Goal: Task Accomplishment & Management: Manage account settings

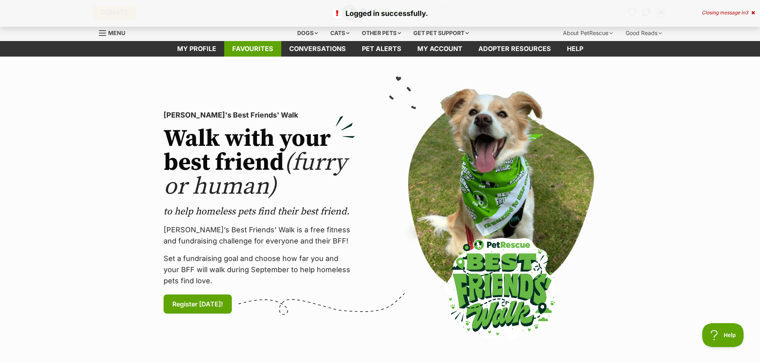
click at [262, 48] on link "Favourites" at bounding box center [252, 49] width 57 height 16
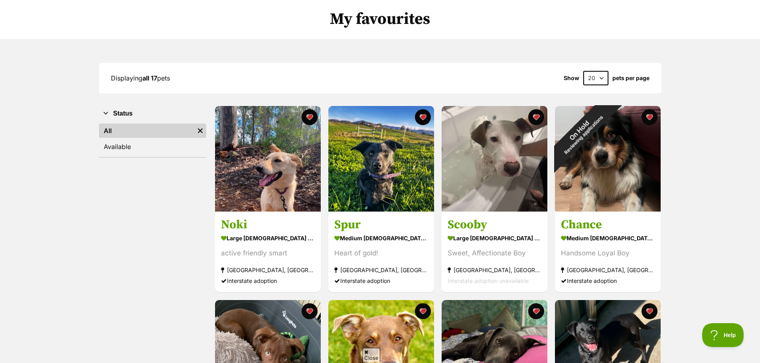
scroll to position [80, 0]
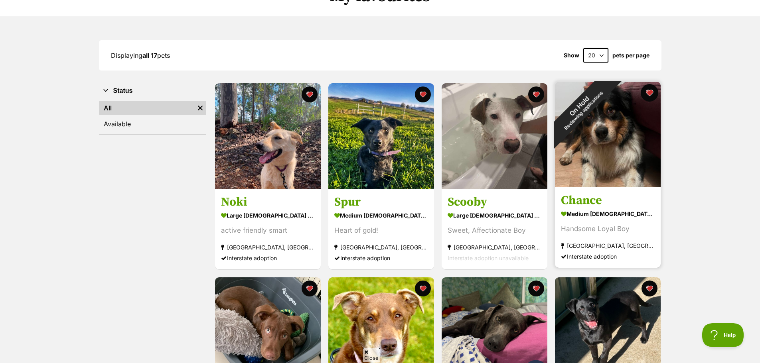
click at [654, 94] on button "favourite" at bounding box center [649, 93] width 18 height 18
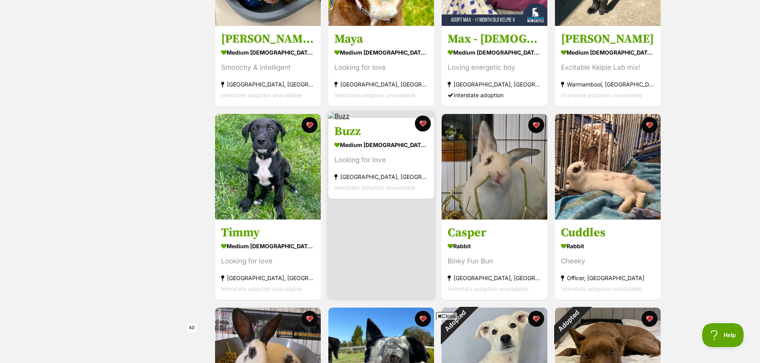
scroll to position [439, 0]
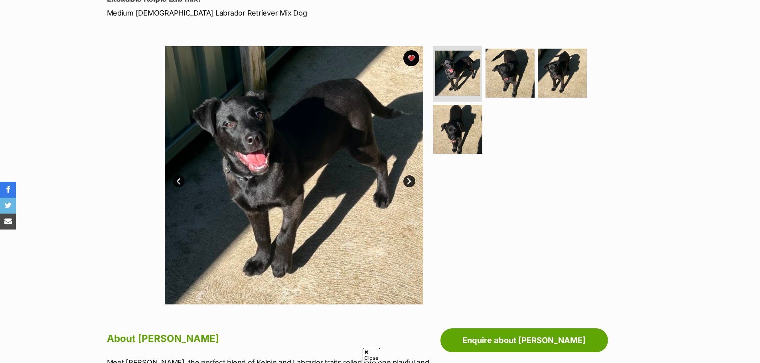
click at [408, 178] on link "Next" at bounding box center [409, 181] width 12 height 12
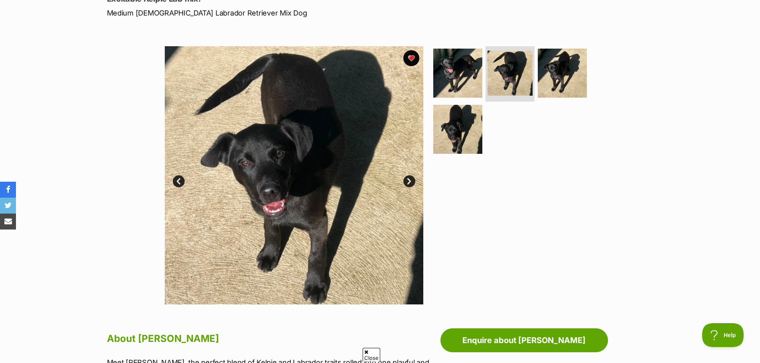
click at [409, 181] on link "Next" at bounding box center [409, 181] width 12 height 12
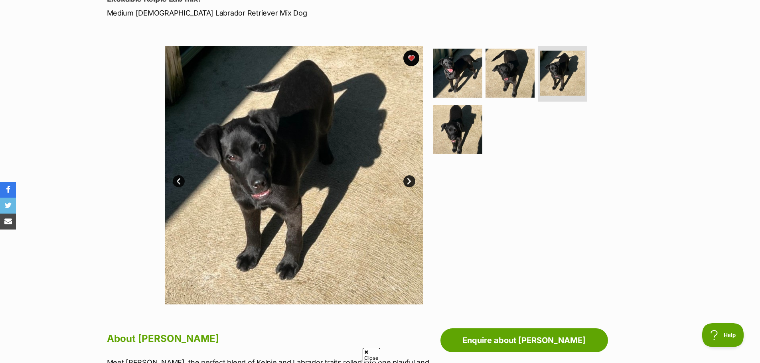
click at [409, 181] on link "Next" at bounding box center [409, 181] width 12 height 12
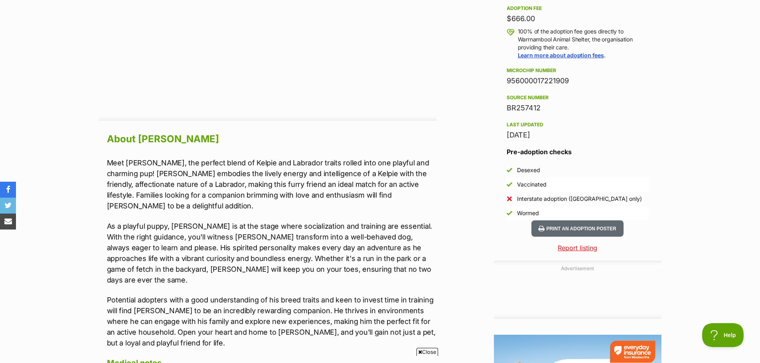
scroll to position [598, 0]
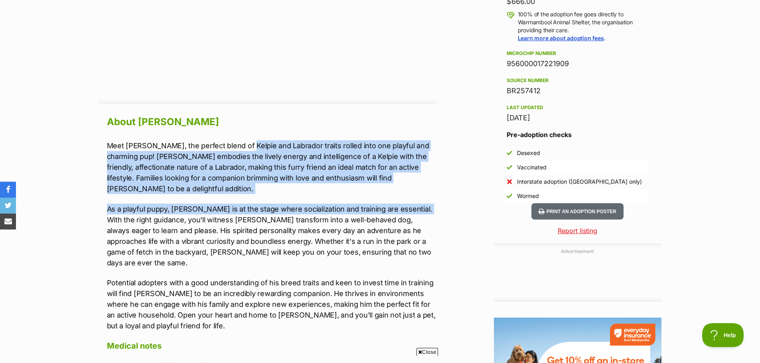
drag, startPoint x: 240, startPoint y: 147, endPoint x: 418, endPoint y: 184, distance: 181.6
click at [418, 184] on div "Meet Jesse, the perfect blend of Kelpie and Labrador traits rolled into one pla…" at bounding box center [271, 235] width 329 height 191
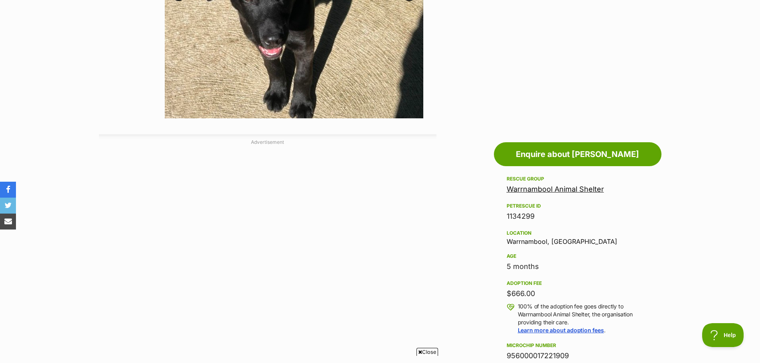
scroll to position [279, 0]
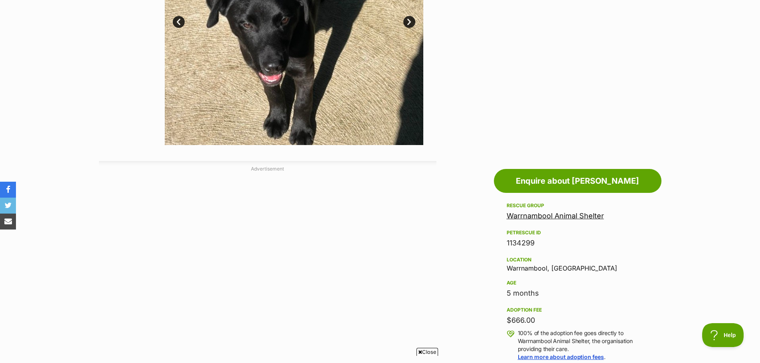
click at [578, 216] on link "Warrnambool Animal Shelter" at bounding box center [554, 216] width 97 height 8
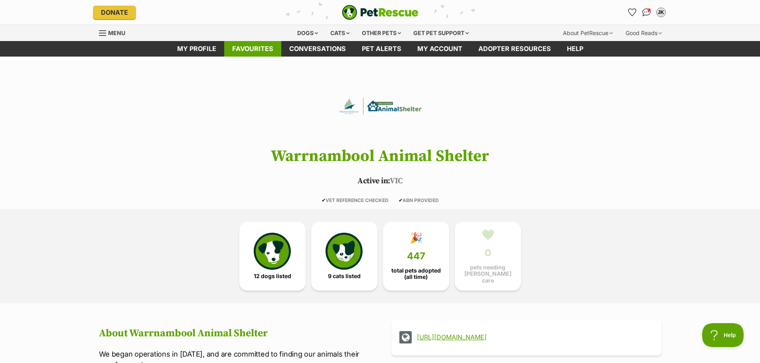
click at [247, 47] on link "Favourites" at bounding box center [252, 49] width 57 height 16
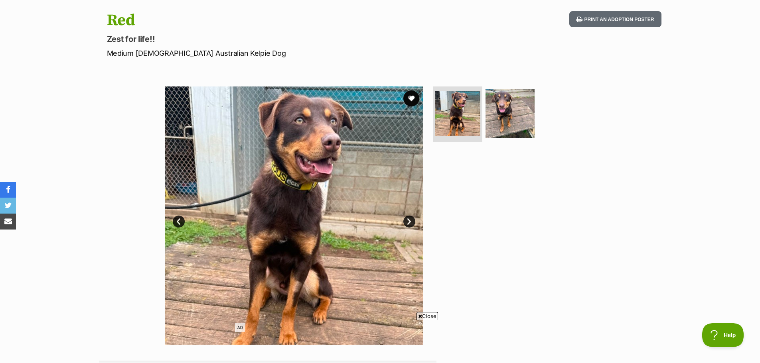
scroll to position [80, 0]
click at [413, 224] on link "Next" at bounding box center [409, 221] width 12 height 12
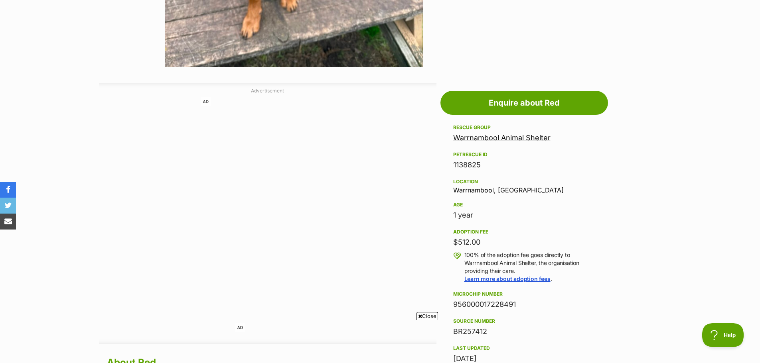
scroll to position [159, 0]
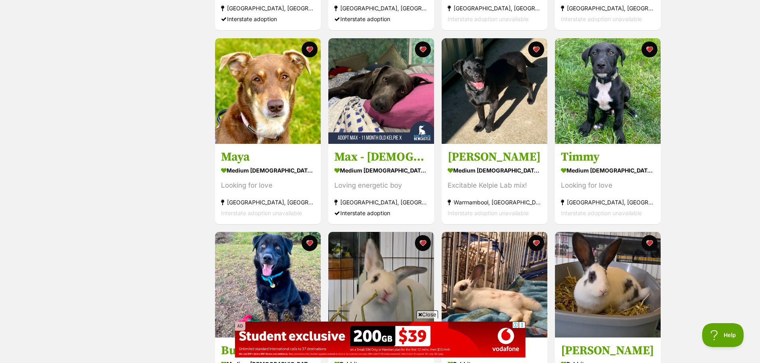
scroll to position [638, 0]
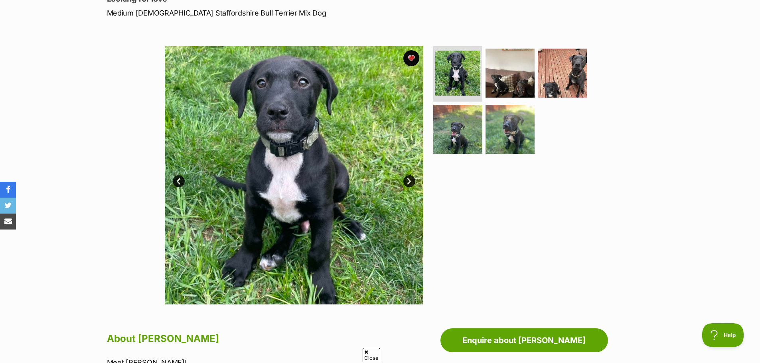
click at [408, 182] on link "Next" at bounding box center [409, 181] width 12 height 12
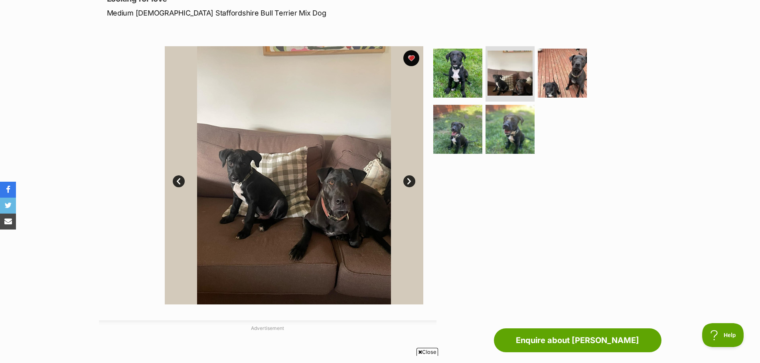
click at [175, 183] on link "Prev" at bounding box center [179, 181] width 12 height 12
